Goal: Task Accomplishment & Management: Use online tool/utility

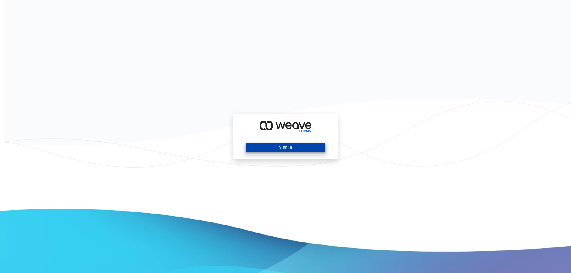
click at [295, 149] on button "Sign In" at bounding box center [285, 148] width 79 height 10
